Goal: Task Accomplishment & Management: Use online tool/utility

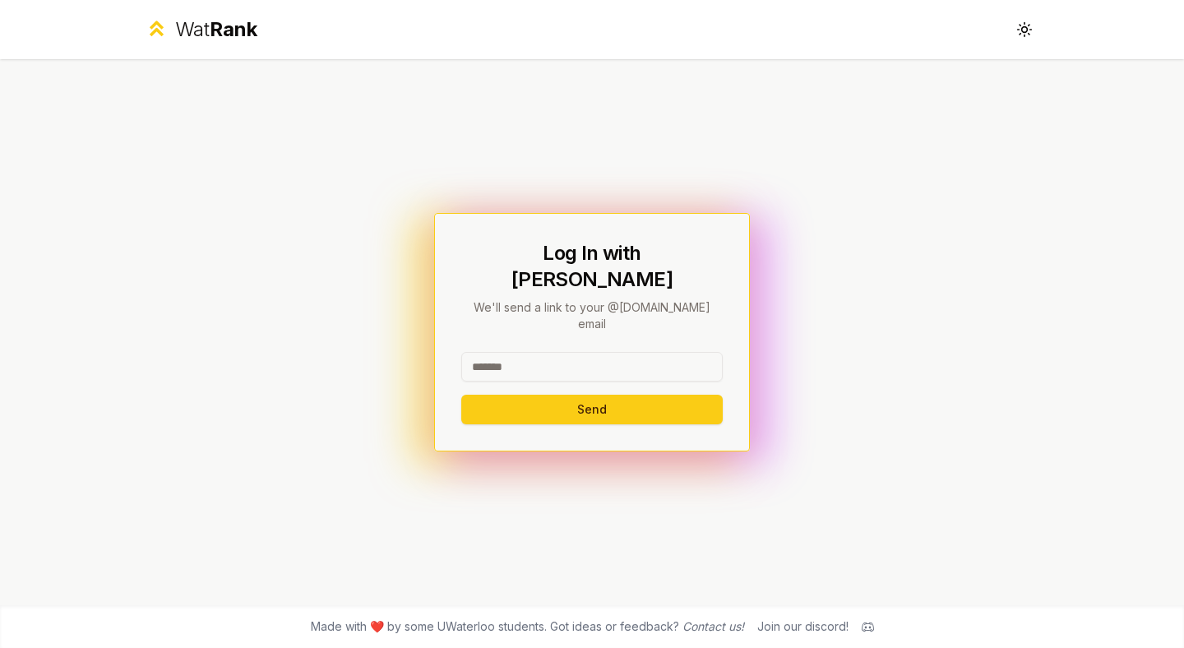
click at [550, 352] on input at bounding box center [592, 367] width 262 height 30
type input "******"
click at [461, 395] on button "Send" at bounding box center [592, 410] width 262 height 30
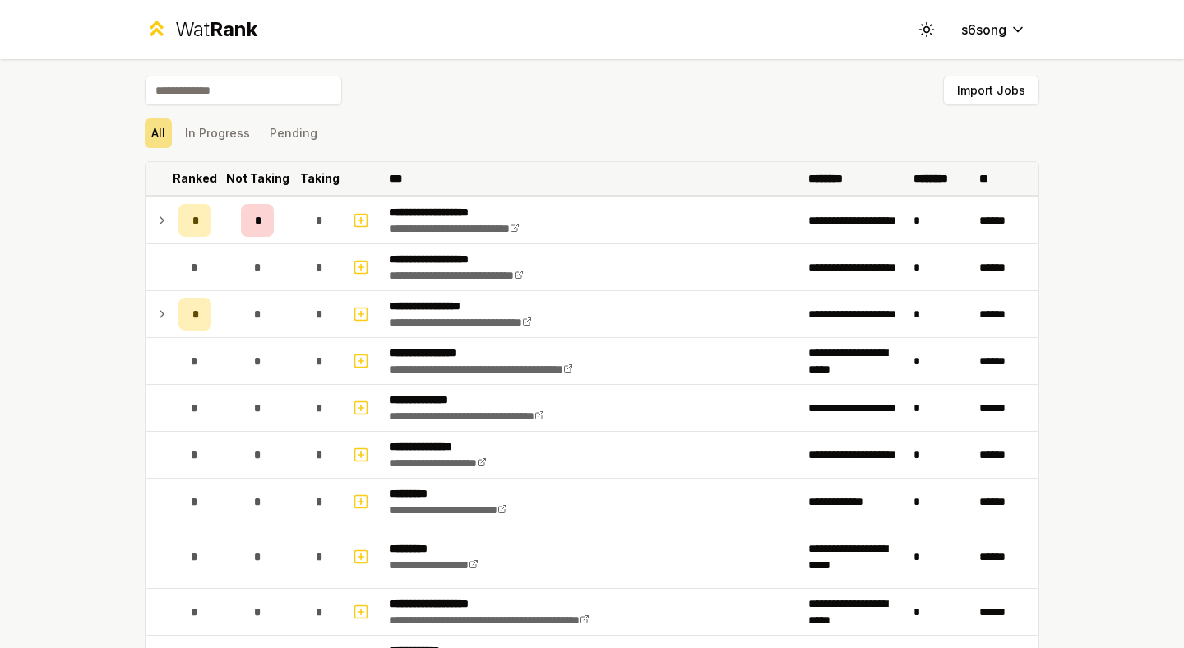
click at [186, 170] on p "Ranked" at bounding box center [195, 178] width 44 height 16
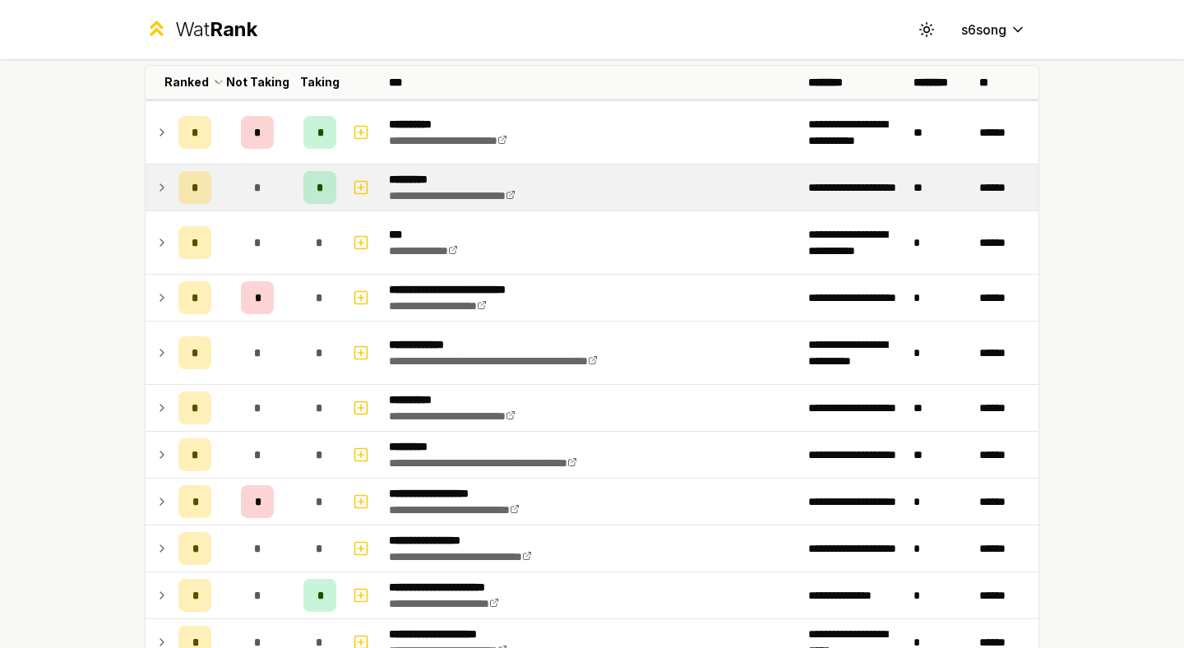
scroll to position [114, 0]
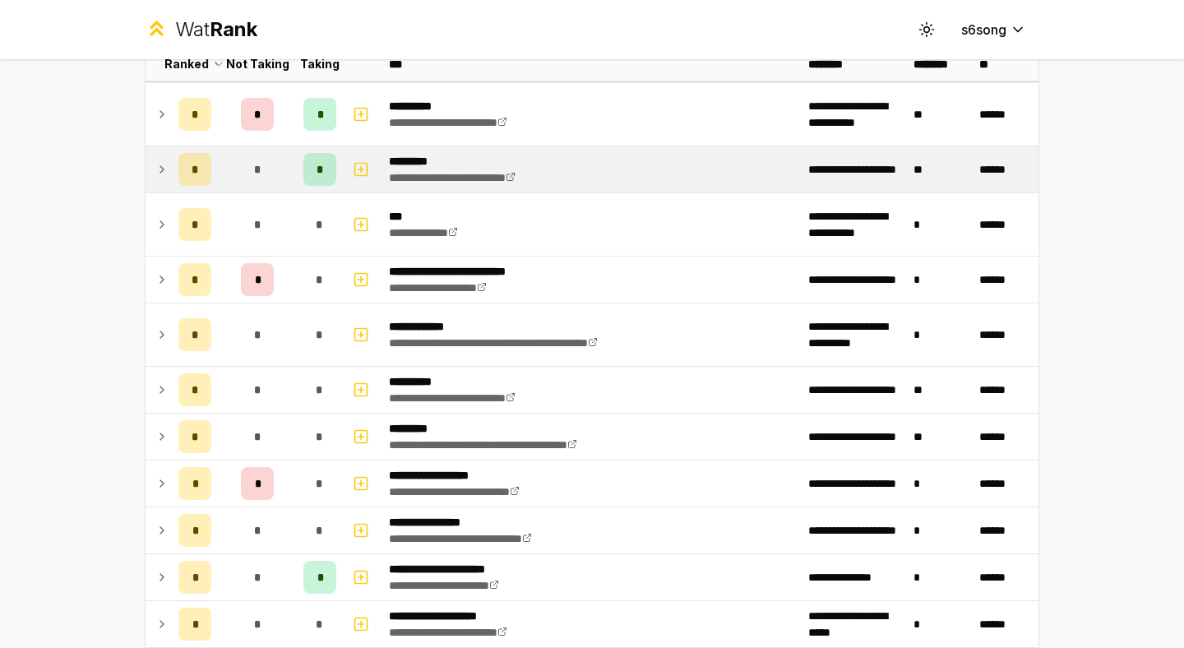
click at [155, 161] on icon at bounding box center [161, 170] width 13 height 20
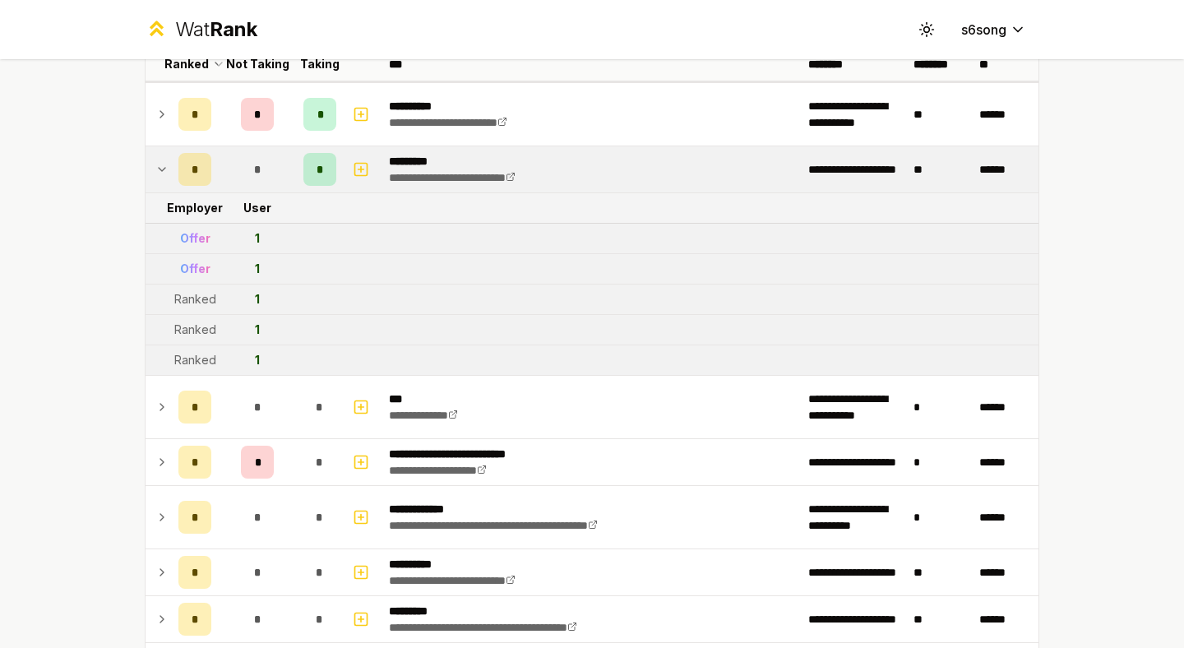
click at [155, 161] on icon at bounding box center [161, 170] width 13 height 20
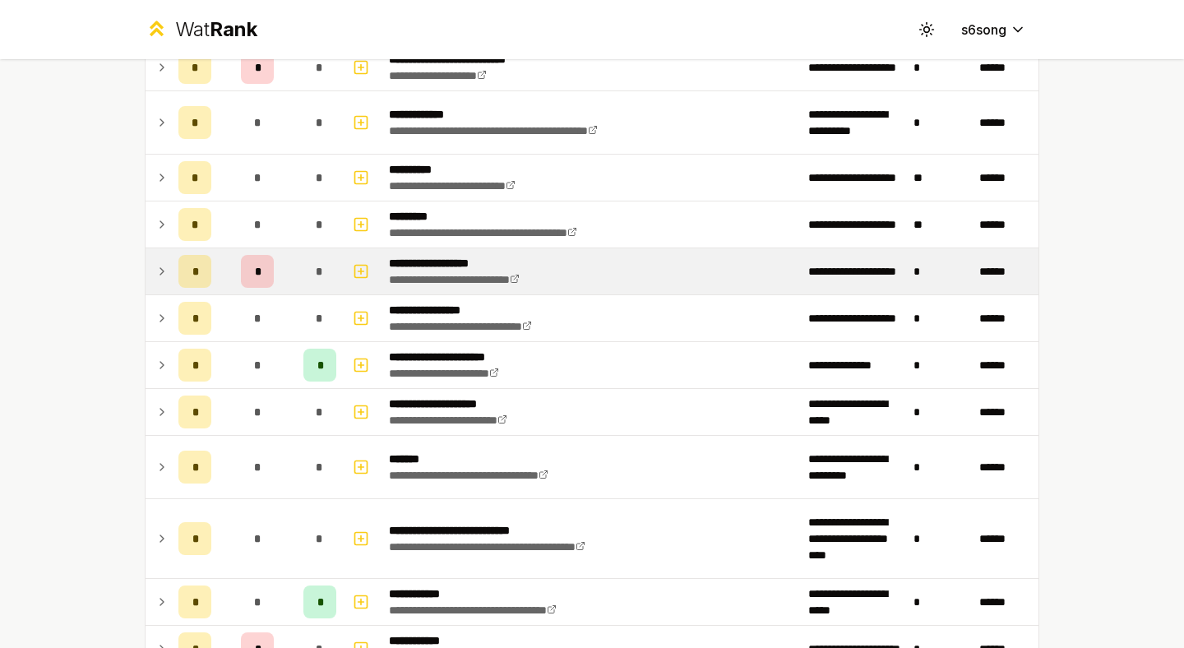
scroll to position [331, 0]
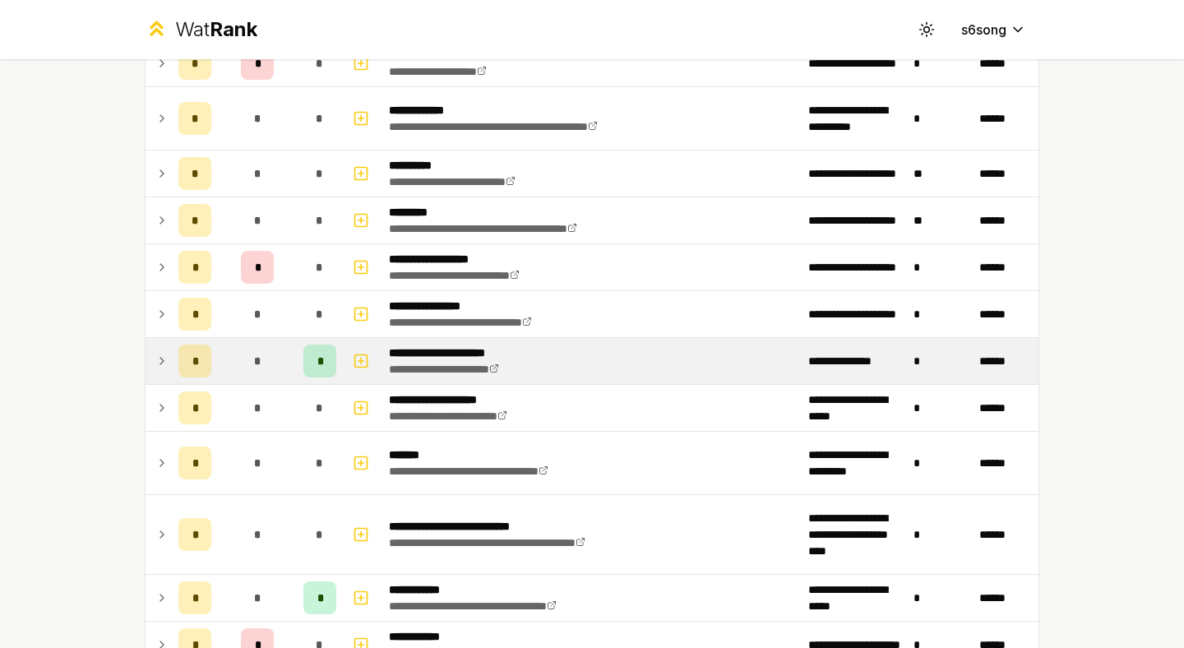
click at [160, 366] on icon at bounding box center [161, 361] width 13 height 20
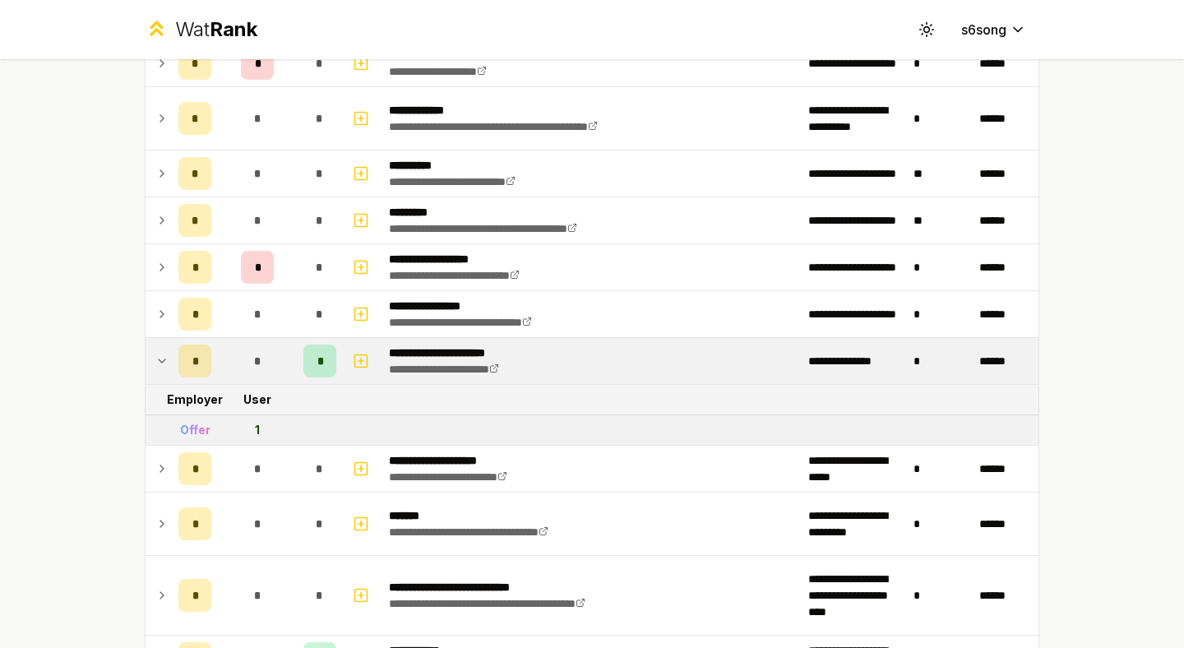
click at [160, 366] on icon at bounding box center [161, 361] width 13 height 20
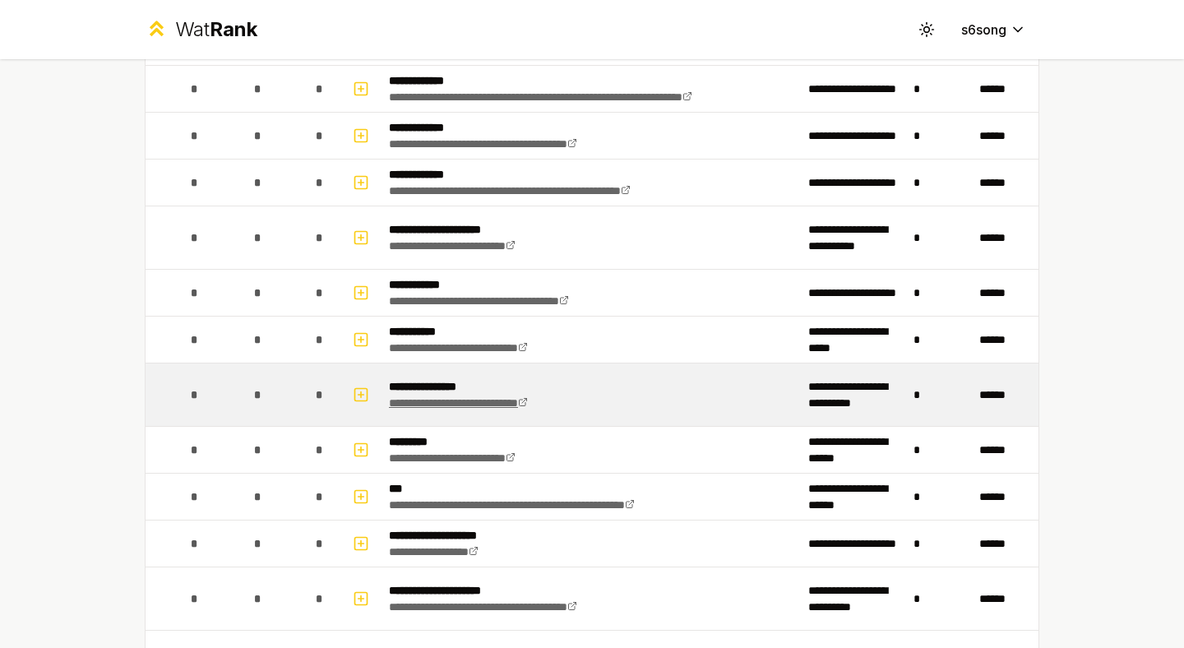
scroll to position [4041, 0]
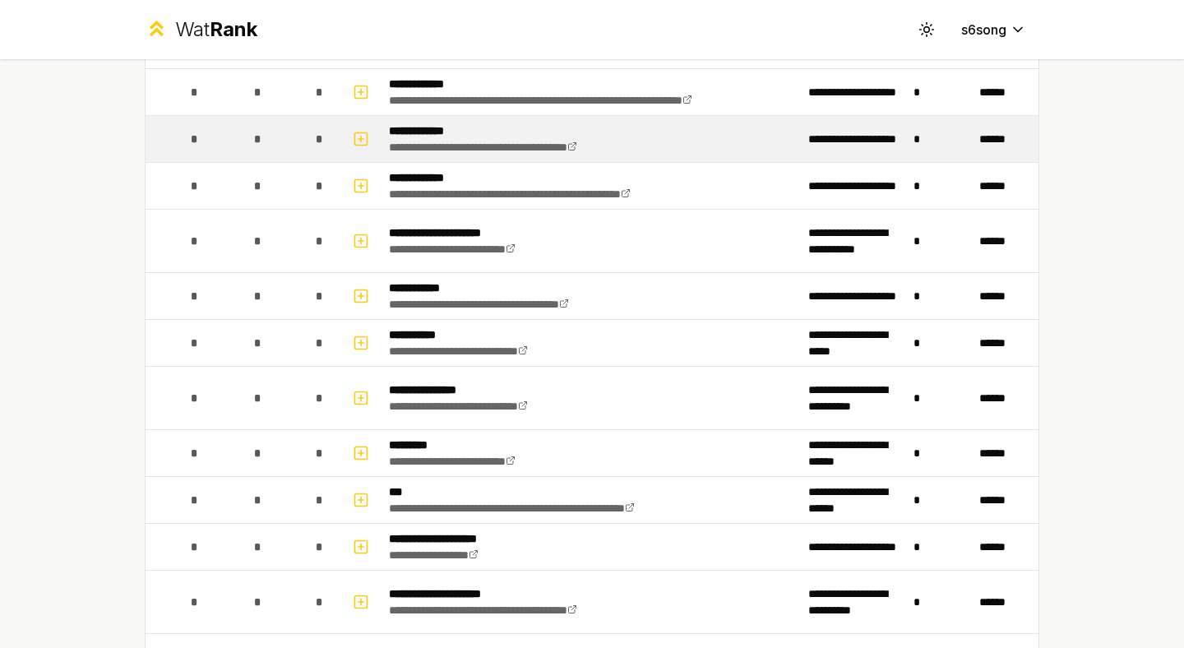
click at [716, 129] on td "**********" at bounding box center [591, 139] width 419 height 46
